Goal: Task Accomplishment & Management: Complete application form

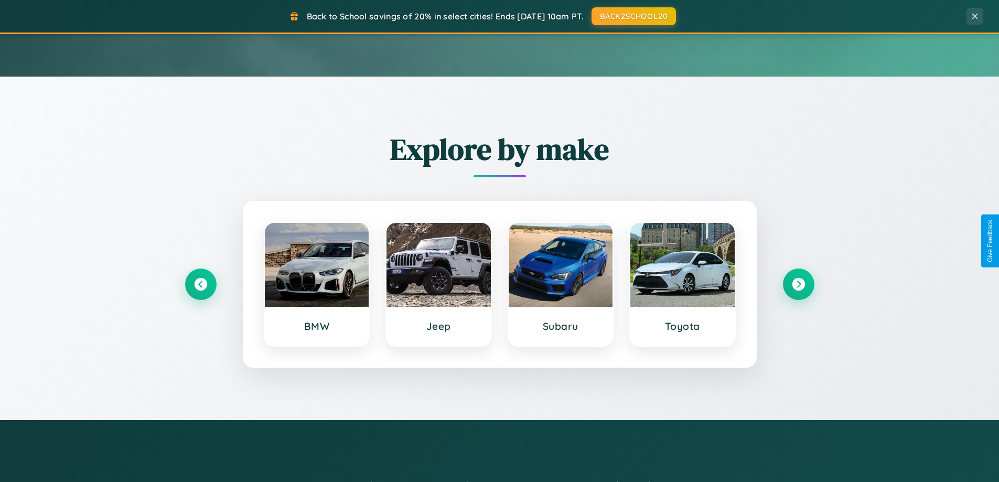
scroll to position [452, 0]
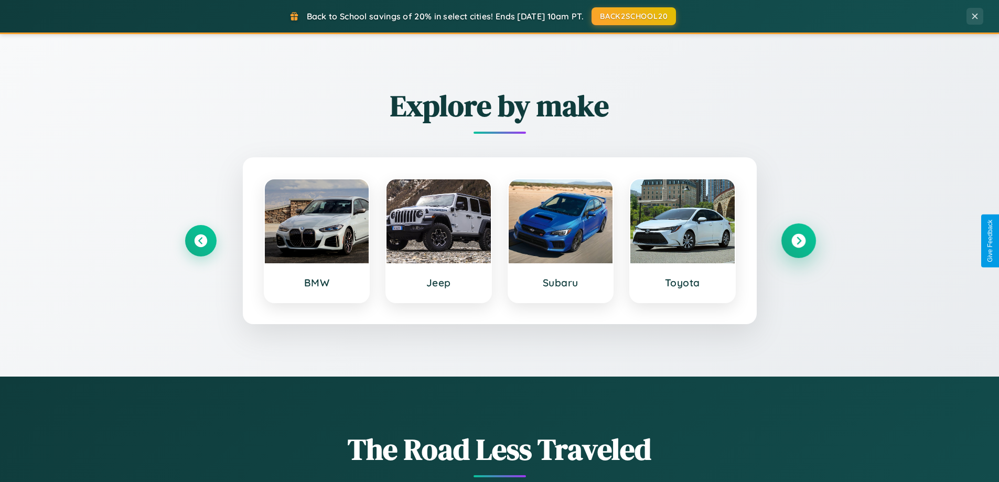
click at [798, 241] on icon at bounding box center [798, 241] width 14 height 14
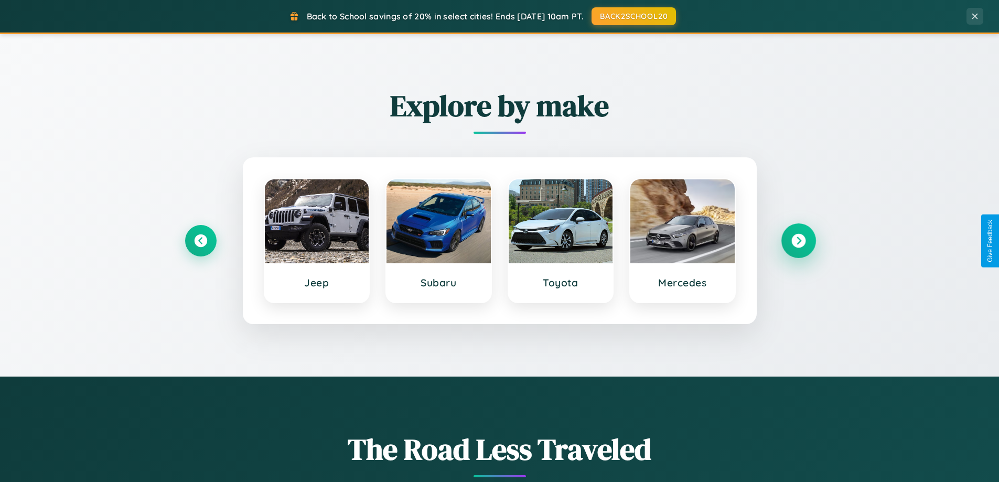
click at [798, 241] on icon at bounding box center [798, 241] width 14 height 14
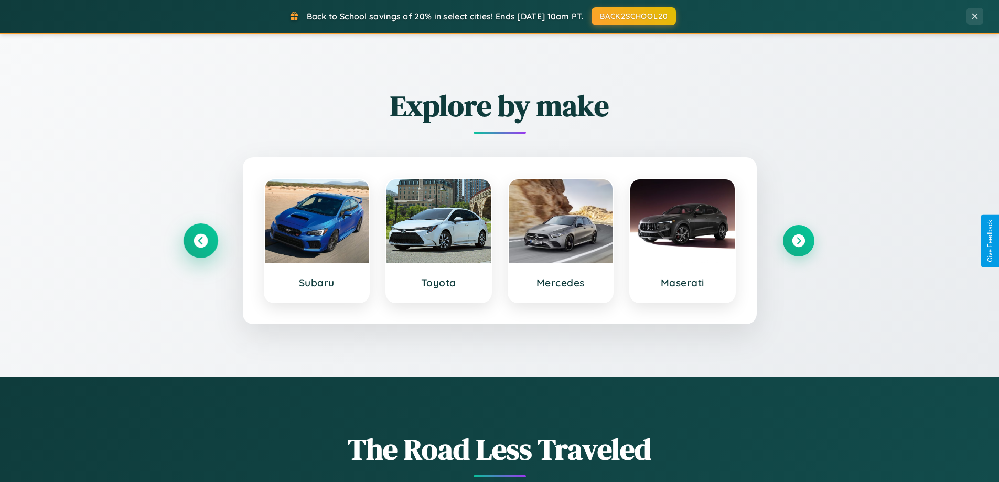
click at [200, 241] on icon at bounding box center [201, 241] width 14 height 14
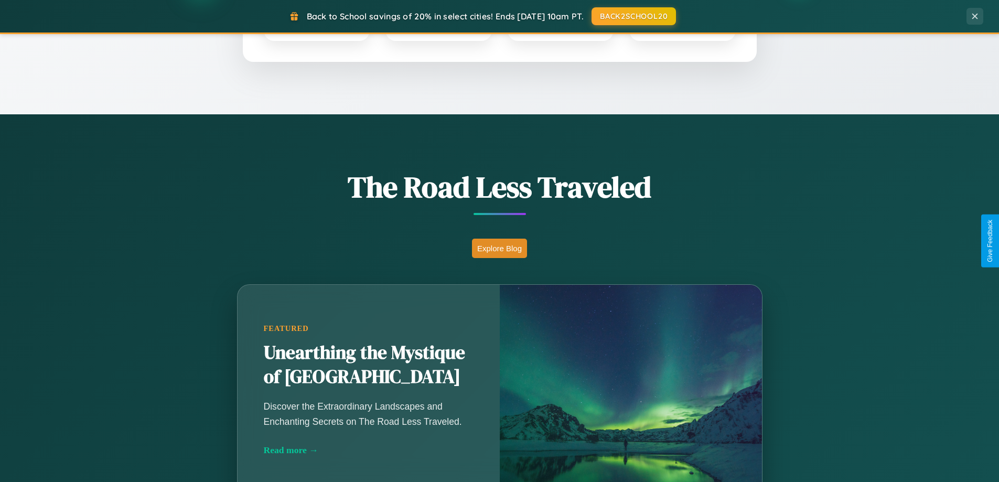
scroll to position [722, 0]
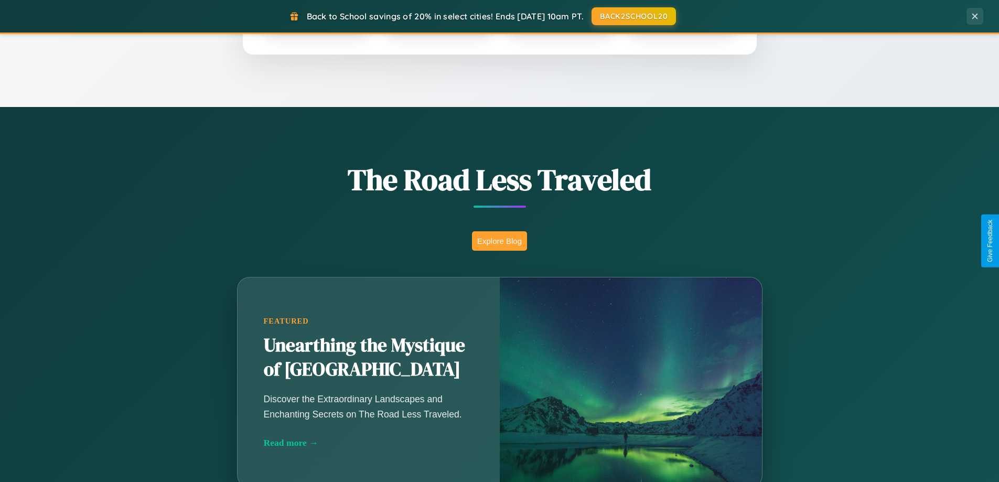
click at [499, 241] on button "Explore Blog" at bounding box center [499, 240] width 55 height 19
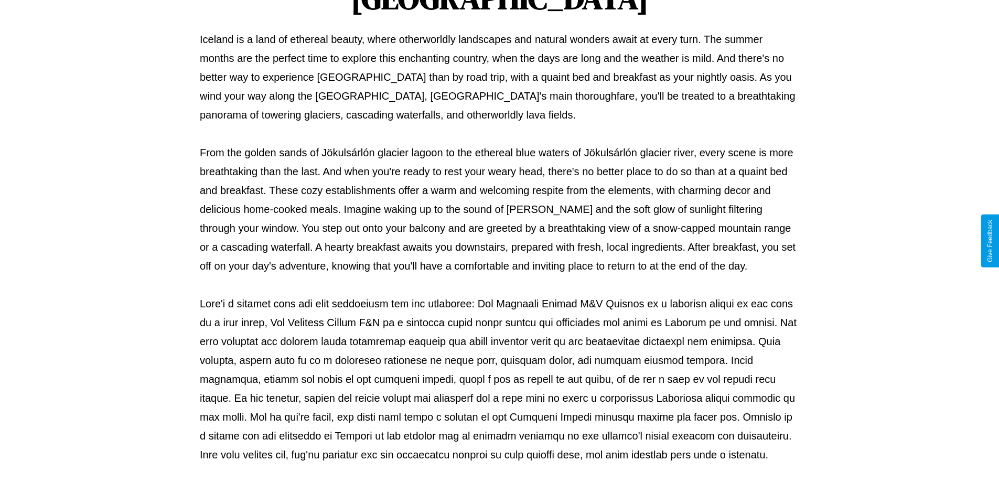
scroll to position [339, 0]
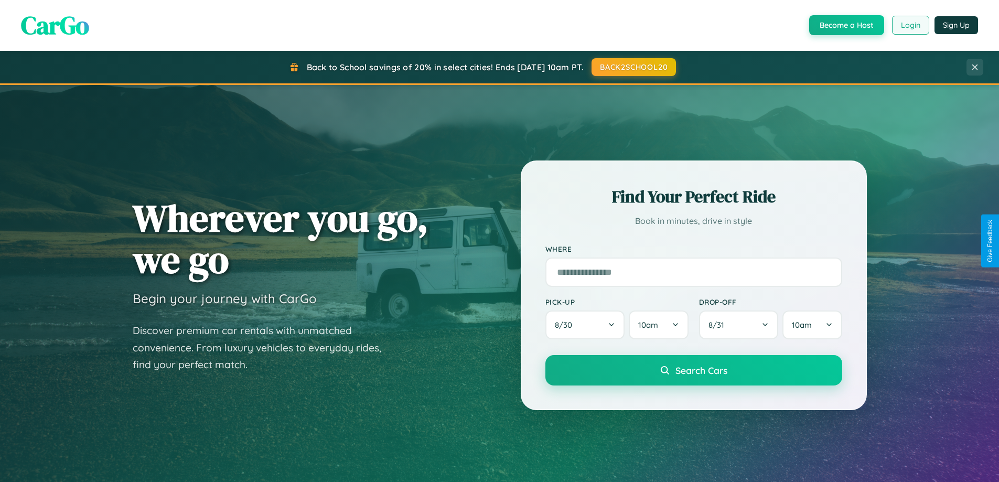
click at [910, 25] on button "Login" at bounding box center [910, 25] width 37 height 19
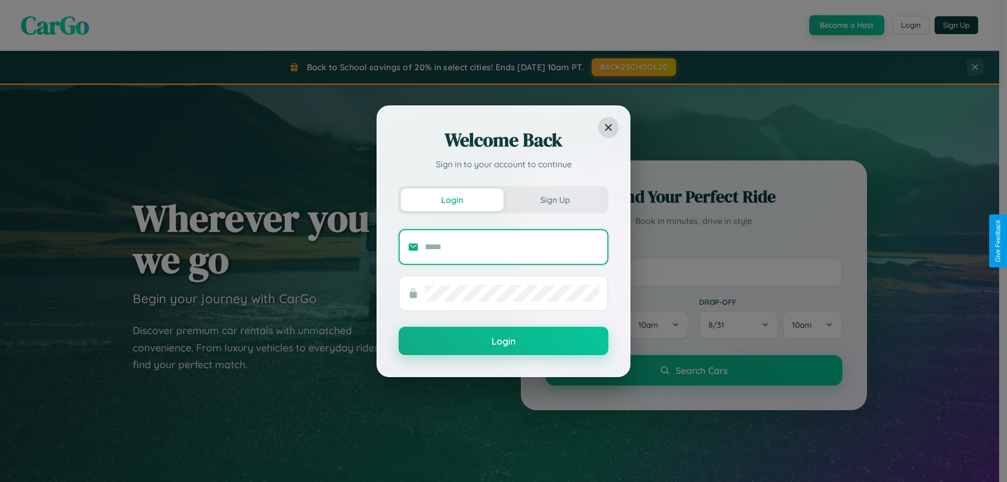
click at [512, 246] on input "text" at bounding box center [512, 247] width 174 height 17
type input "**********"
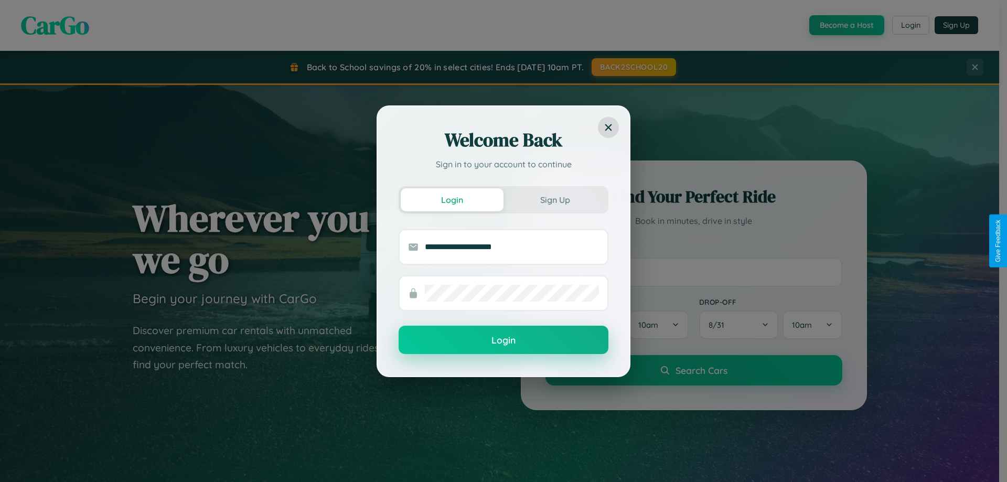
click at [503, 340] on button "Login" at bounding box center [504, 340] width 210 height 28
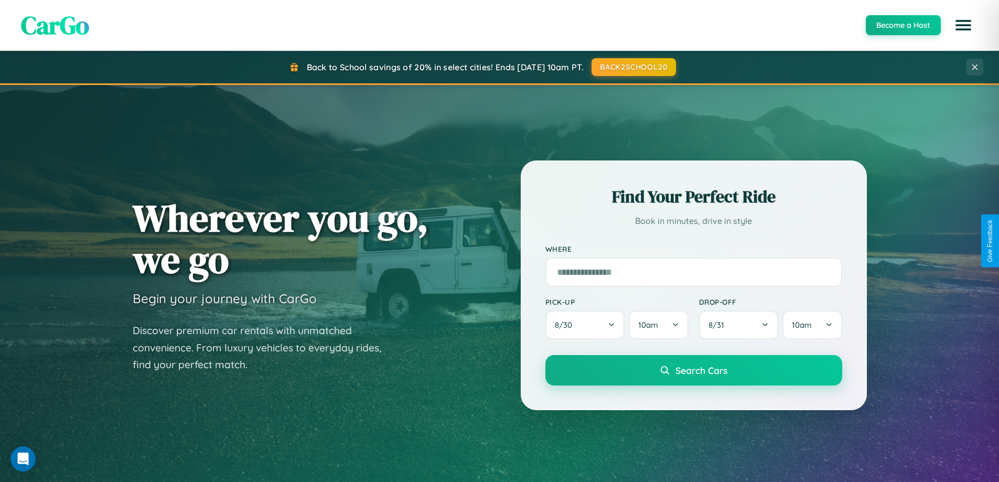
scroll to position [1685, 0]
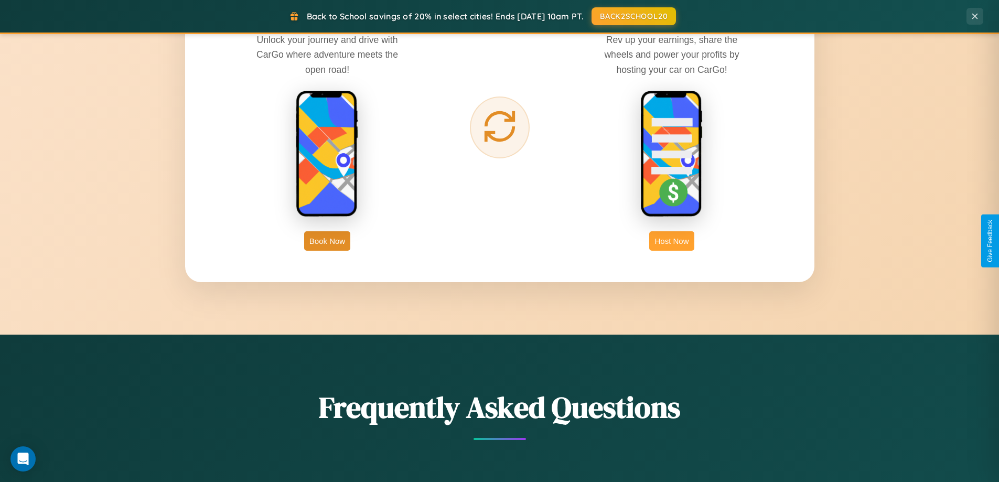
click at [672, 241] on button "Host Now" at bounding box center [671, 240] width 45 height 19
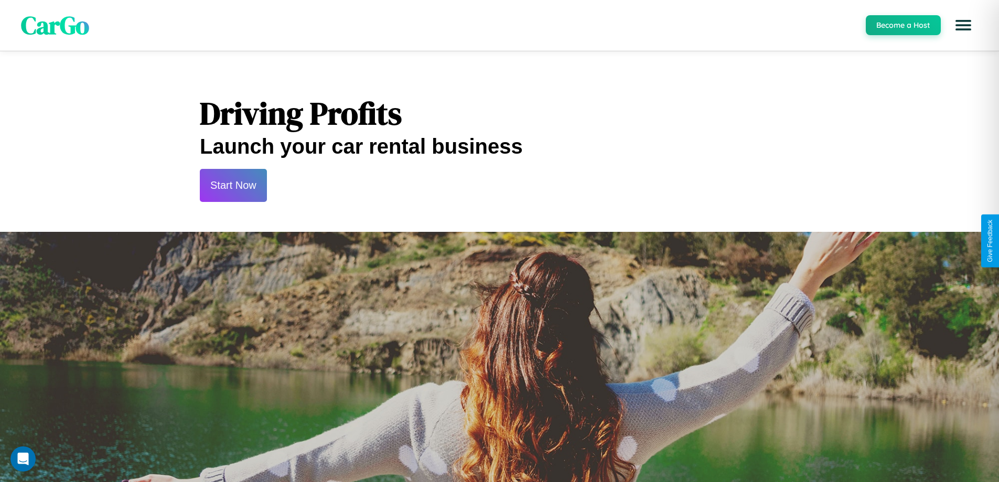
click at [233, 185] on button "Start Now" at bounding box center [233, 185] width 67 height 33
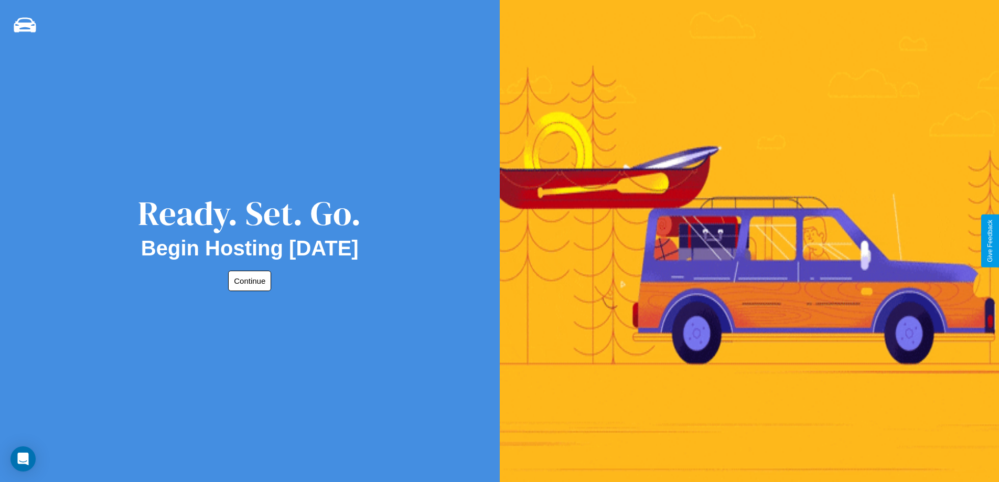
click at [248, 281] on button "Continue" at bounding box center [249, 281] width 43 height 20
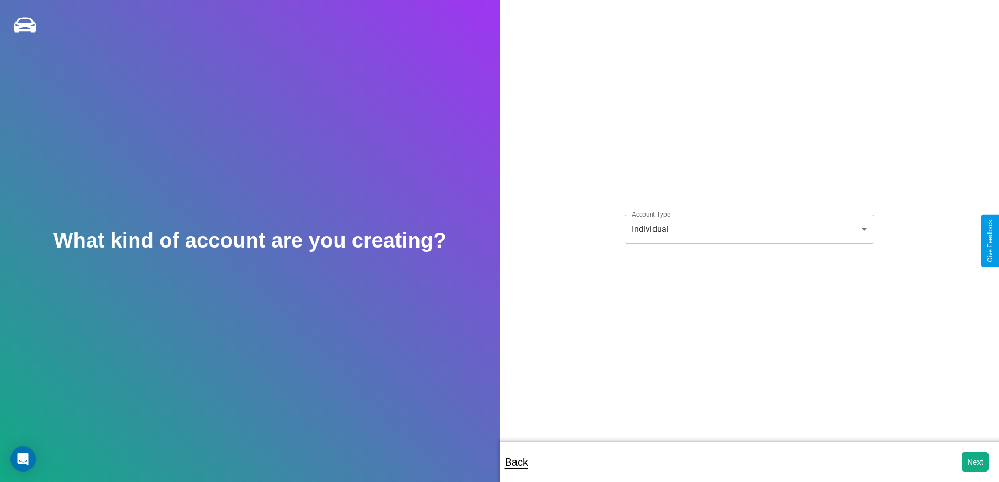
click at [749, 229] on body "**********" at bounding box center [499, 248] width 999 height 496
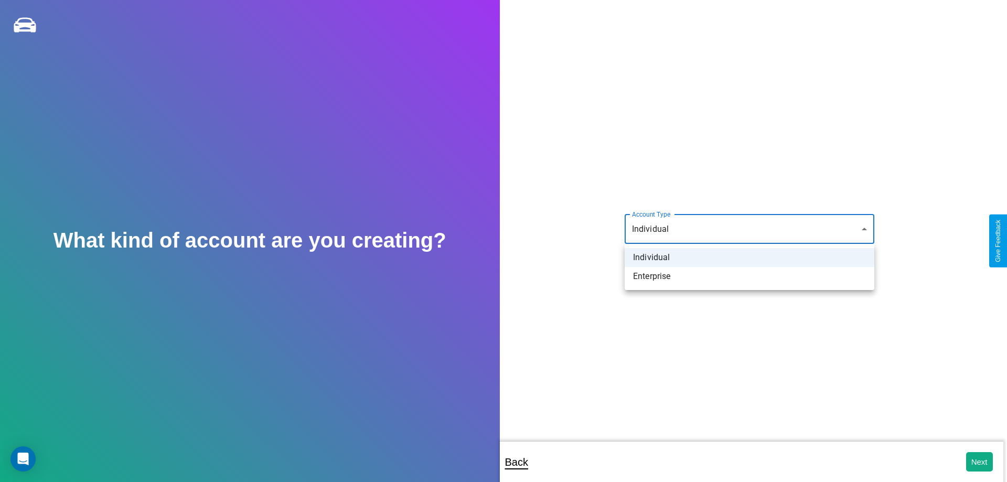
click at [749, 258] on li "Individual" at bounding box center [750, 257] width 250 height 19
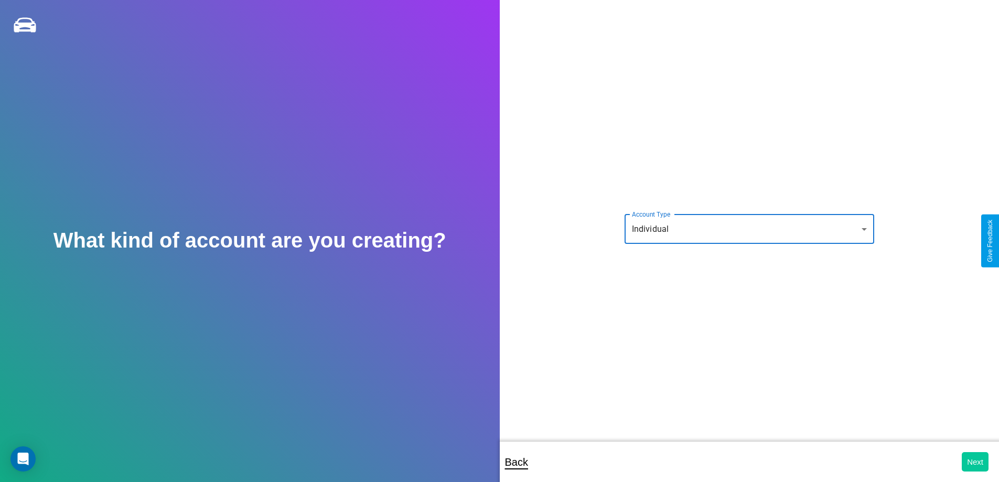
click at [975, 462] on button "Next" at bounding box center [975, 461] width 27 height 19
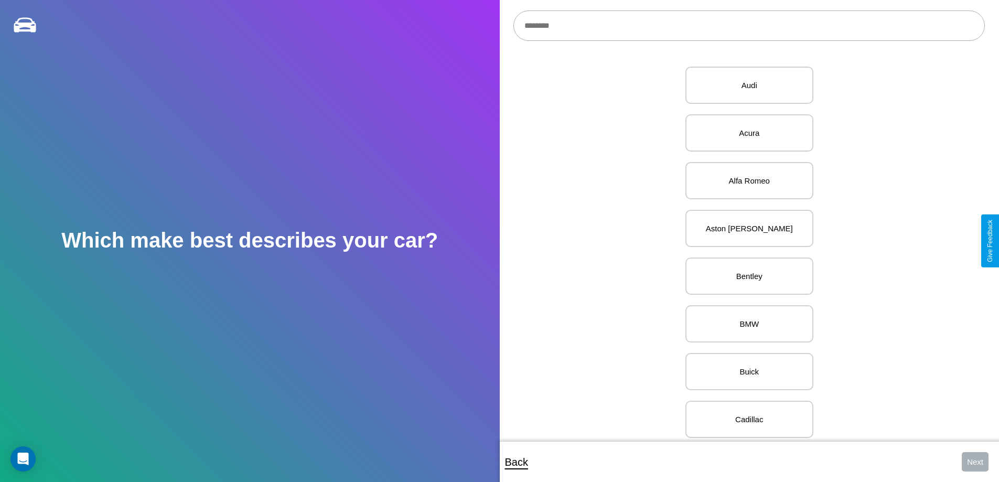
click at [749, 26] on input "text" at bounding box center [748, 25] width 471 height 30
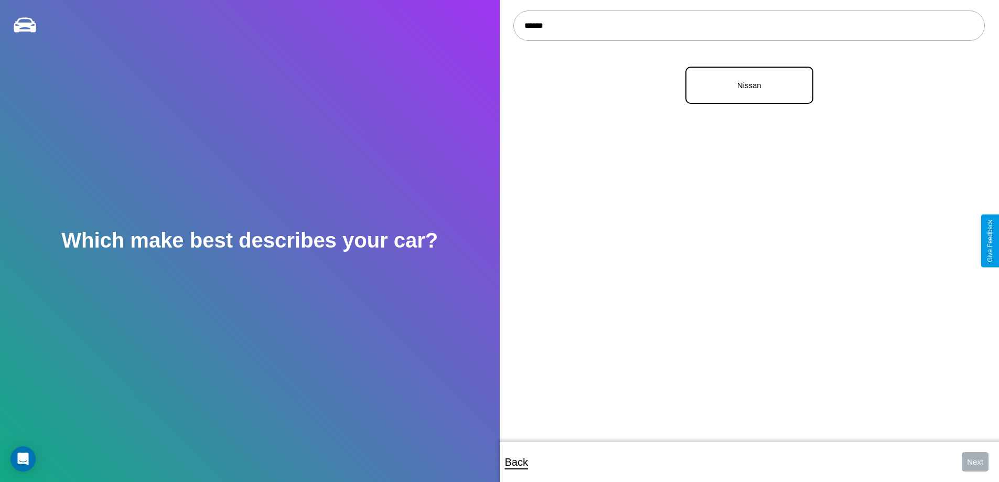
type input "******"
click at [745, 85] on p "Nissan" at bounding box center [749, 85] width 105 height 14
click at [975, 462] on button "Next" at bounding box center [975, 461] width 27 height 19
